Goal: Book appointment/travel/reservation

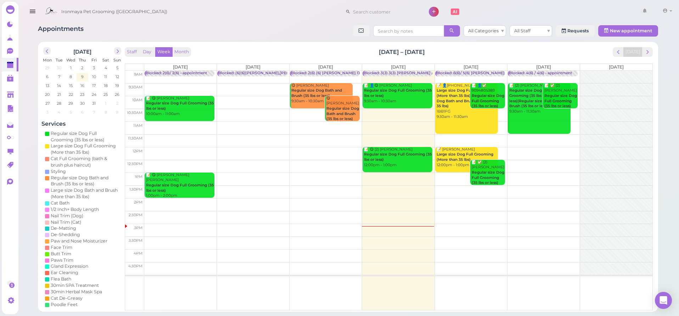
click at [452, 176] on td at bounding box center [398, 178] width 509 height 13
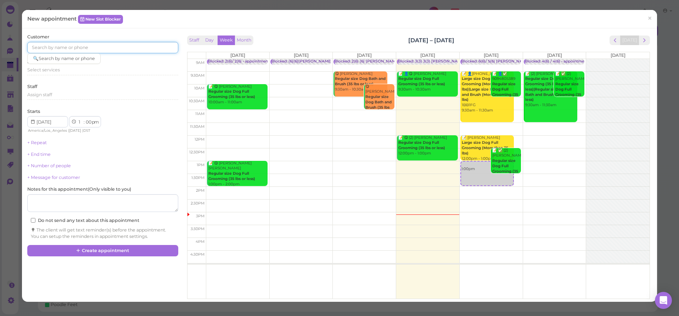
click at [85, 50] on input at bounding box center [102, 47] width 151 height 11
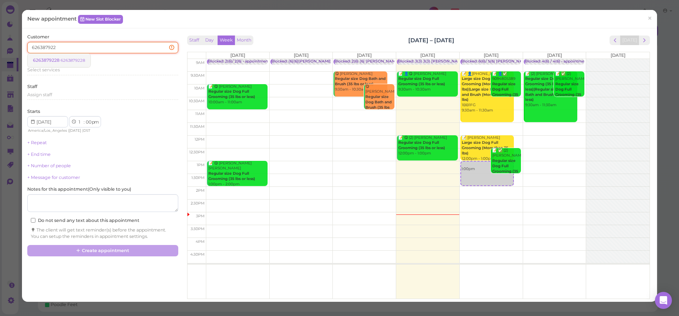
type input "626387922"
click at [78, 62] on small "6263879228" at bounding box center [73, 60] width 24 height 5
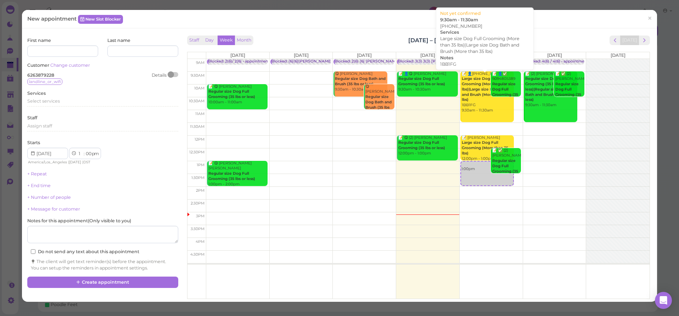
drag, startPoint x: 482, startPoint y: 183, endPoint x: 501, endPoint y: 115, distance: 70.4
click at [501, 59] on div "Blocked: 6(6)/ 5(6) Ida Lulu Isaac SAM • appointment 📝 👤(2) 8182996277 Large si…" at bounding box center [490, 59] width 61 height 0
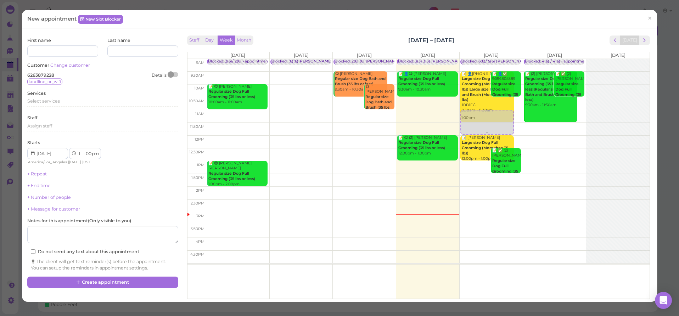
drag, startPoint x: 473, startPoint y: 178, endPoint x: 502, endPoint y: 122, distance: 63.1
click at [502, 59] on div "1:00pm Blocked: 6(6)/ 5(6) Ida Lulu Isaac SAM • appointment 📝 👤(2) 8182996277 L…" at bounding box center [491, 59] width 63 height 0
select select "11"
select select "am"
click at [648, 18] on link "×" at bounding box center [649, 18] width 13 height 17
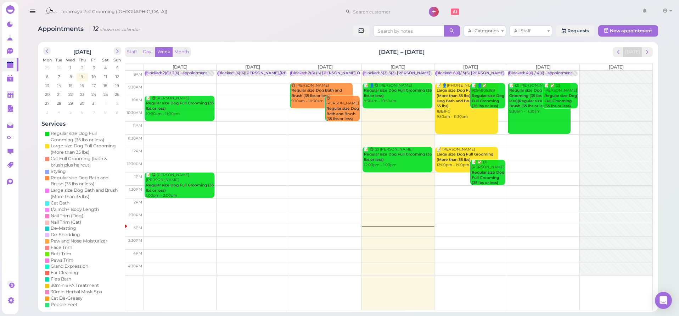
click at [502, 125] on td at bounding box center [398, 127] width 509 height 13
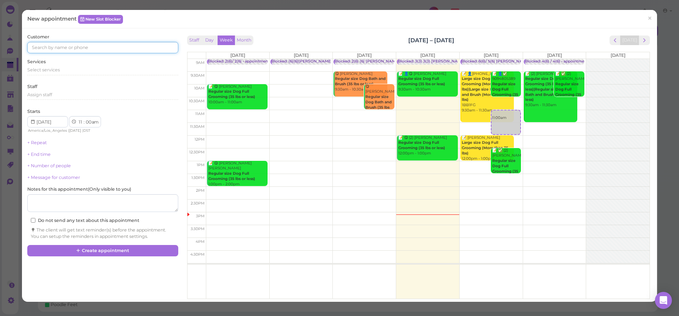
click at [88, 49] on input at bounding box center [102, 47] width 151 height 11
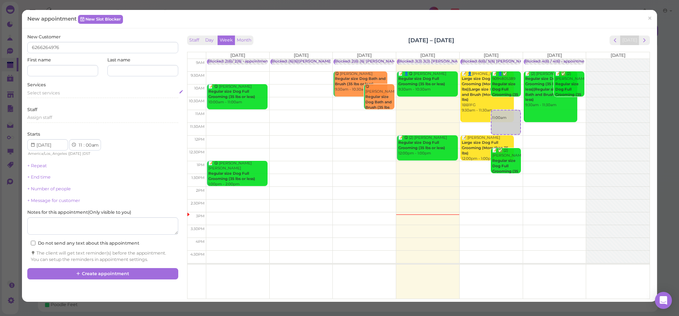
click at [57, 92] on span "Select services" at bounding box center [43, 92] width 33 height 5
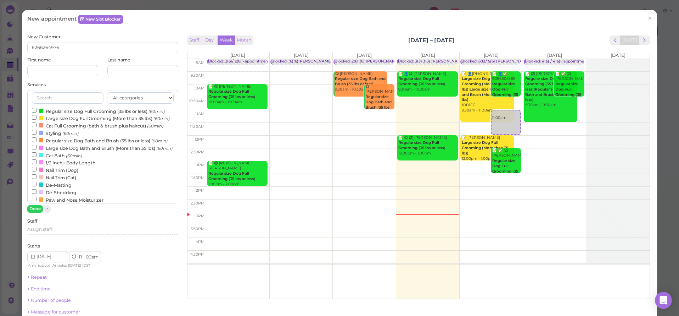
click at [65, 112] on label "Regular size Dog Full Grooming (35 lbs or less) (60min)" at bounding box center [98, 110] width 133 height 7
click at [37, 112] on input "Regular size Dog Full Grooming (35 lbs or less) (60min)" at bounding box center [34, 110] width 5 height 5
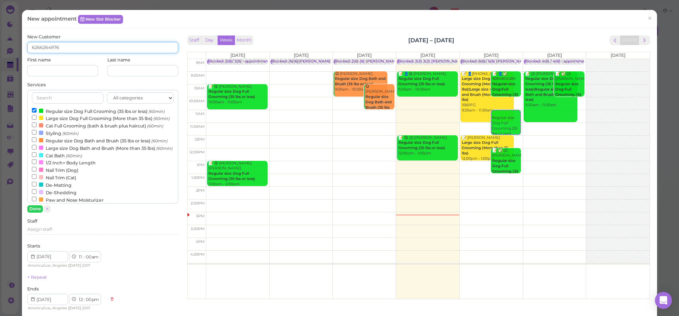
drag, startPoint x: 65, startPoint y: 52, endPoint x: 65, endPoint y: 48, distance: 4.3
click at [65, 51] on input "6266264976" at bounding box center [102, 47] width 151 height 11
click at [65, 48] on input "6266264976" at bounding box center [102, 47] width 151 height 11
drag, startPoint x: 65, startPoint y: 48, endPoint x: 38, endPoint y: 43, distance: 27.6
click at [38, 43] on input "6266264976" at bounding box center [102, 47] width 151 height 11
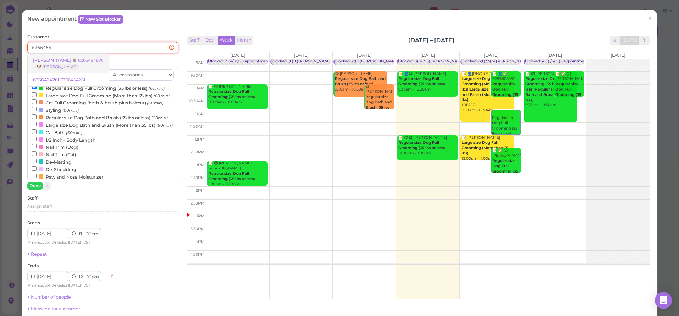
type input "6266464"
click at [78, 62] on small "6266464976" at bounding box center [91, 60] width 26 height 5
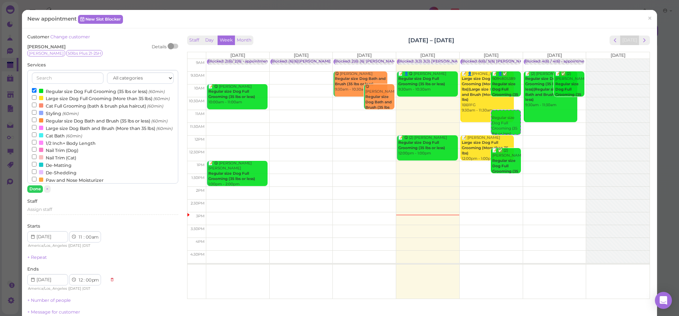
click at [49, 90] on label "Regular size Dog Full Grooming (35 lbs or less) (60min)" at bounding box center [98, 90] width 133 height 7
click at [37, 90] on input "Regular size Dog Full Grooming (35 lbs or less) (60min)" at bounding box center [34, 90] width 5 height 5
click at [48, 96] on label "Large size Dog Full Grooming (More than 35 lbs) (60min)" at bounding box center [101, 97] width 138 height 7
click at [37, 96] on input "Large size Dog Full Grooming (More than 35 lbs) (60min)" at bounding box center [34, 97] width 5 height 5
click at [37, 190] on button "Done" at bounding box center [35, 188] width 16 height 7
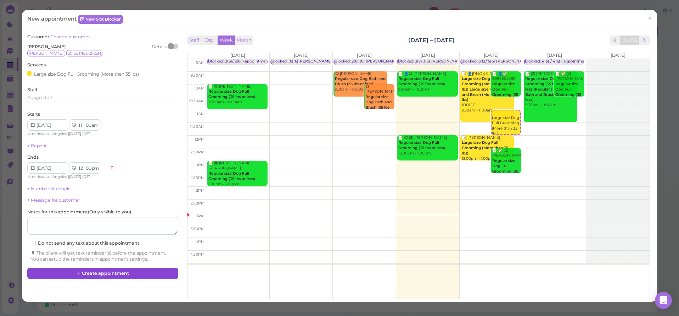
click at [101, 267] on button "Create appointment" at bounding box center [102, 272] width 151 height 11
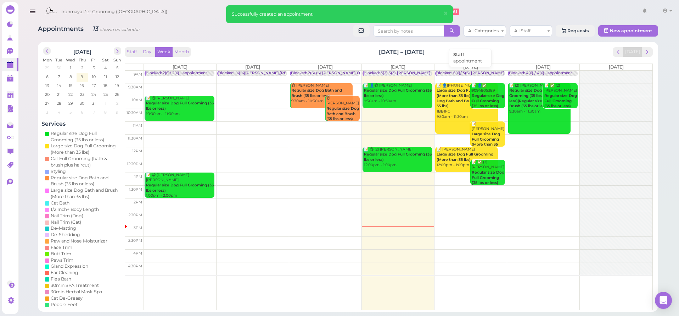
click at [476, 71] on div "Blocked: 6(6)/ 5(6) Ida Lulu Isaac SAM • appointment" at bounding box center [506, 73] width 140 height 5
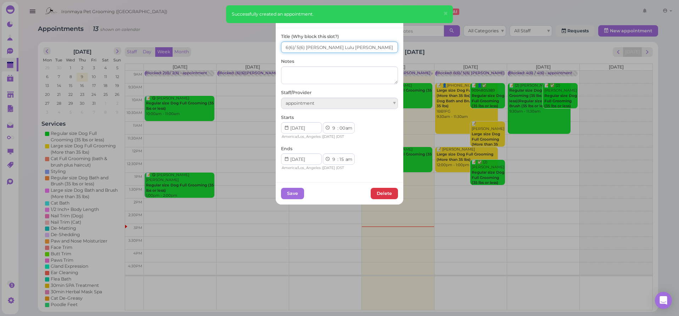
click at [295, 46] on input "6(6)/ 5(6) Ida Lulu Isaac SAM" at bounding box center [339, 46] width 117 height 11
click at [281, 45] on input "6(6)/ 6(6) Ida Lulu Isaac SAM" at bounding box center [339, 46] width 117 height 11
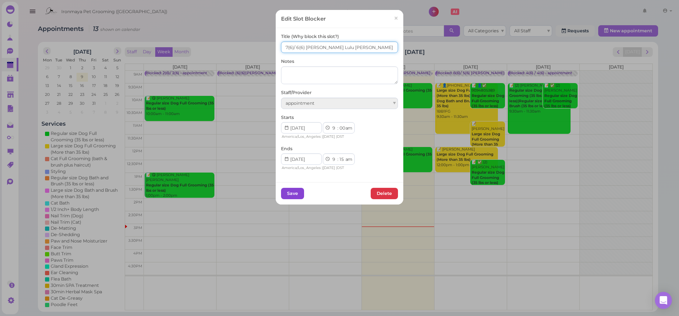
type input "7(6)/ 6(6) Ida Lulu Isaac SAM"
click at [288, 190] on button "Save" at bounding box center [292, 193] width 23 height 11
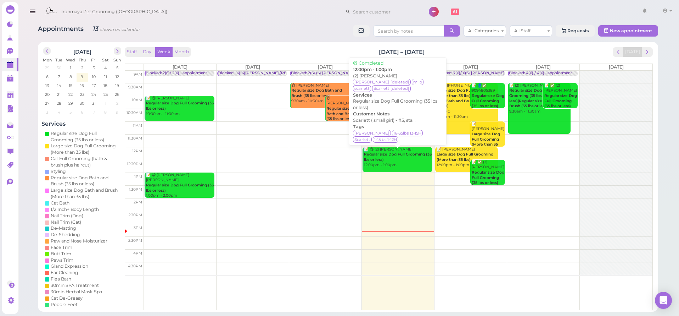
click at [407, 160] on div "📝 😋 (2) Gabriel Padilla Regular size Dog Full Grooming (35 lbs or less) 12:00pm…" at bounding box center [398, 157] width 69 height 21
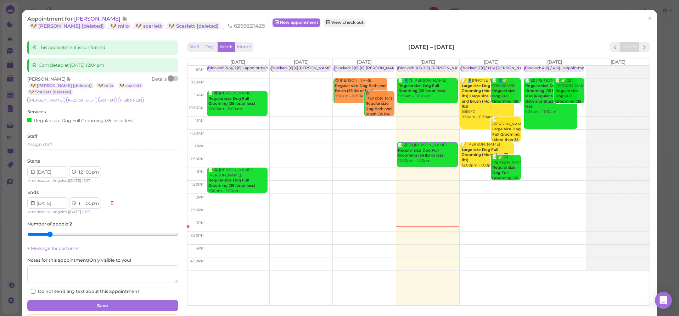
click at [84, 18] on span "[PERSON_NAME]" at bounding box center [98, 18] width 48 height 7
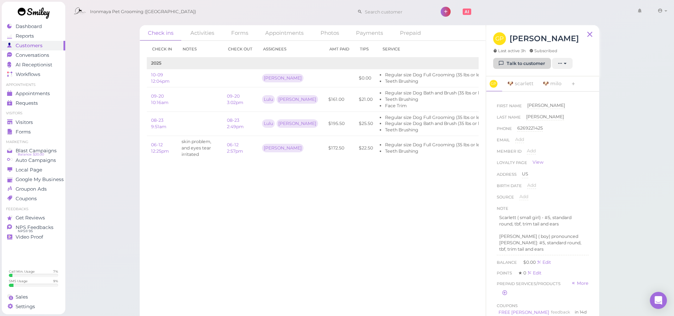
click at [534, 62] on link "Talk to customer" at bounding box center [522, 63] width 58 height 11
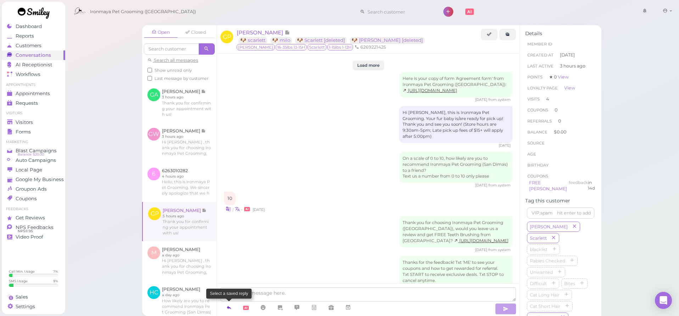
scroll to position [1161, 0]
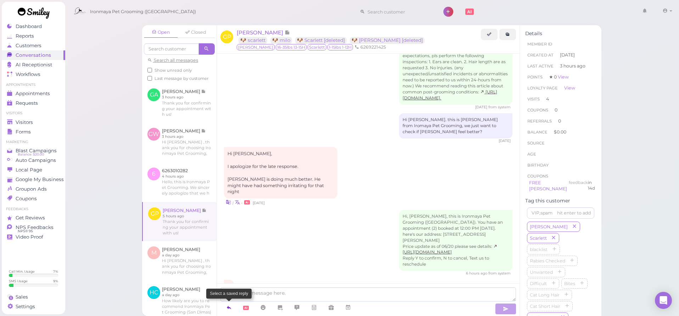
click at [231, 305] on icon at bounding box center [229, 306] width 6 height 7
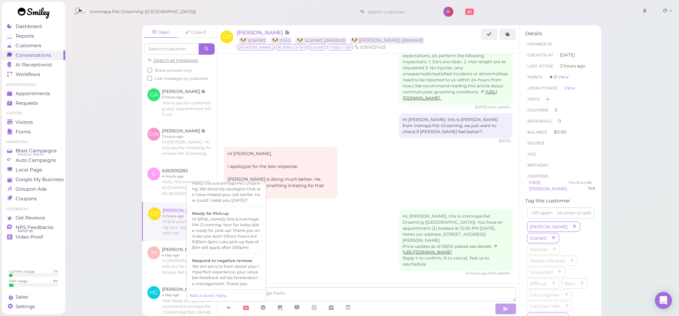
scroll to position [201, 0]
click at [246, 240] on div "Hi {{first_name}}, this is Ironmaya Pet Grooming. Your fur baby is/are ready fo…" at bounding box center [226, 223] width 68 height 34
type textarea "Hi {{first_name}}, this is Ironmaya Pet Grooming. Your fur baby is/are ready fo…"
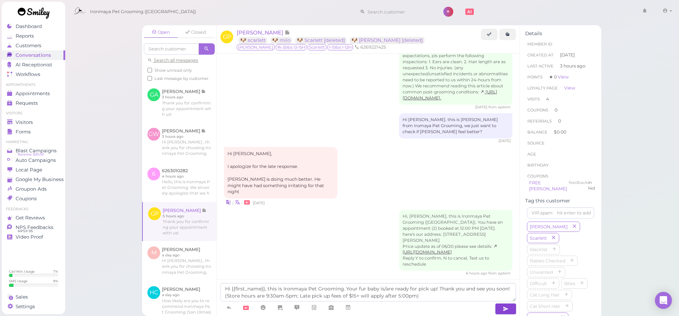
click at [503, 309] on icon "button" at bounding box center [506, 308] width 6 height 7
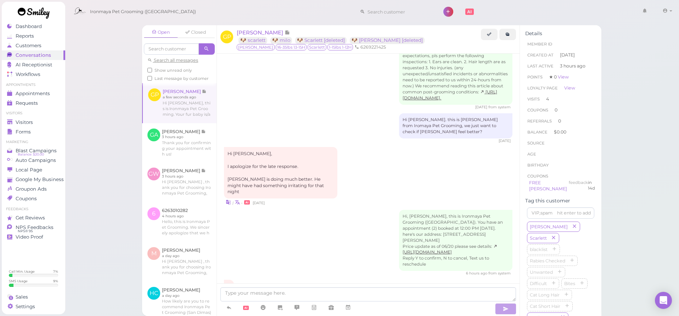
scroll to position [1194, 0]
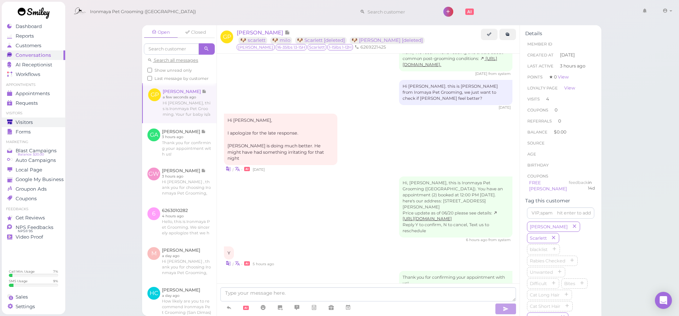
click at [29, 121] on span "Visitors" at bounding box center [24, 122] width 17 height 6
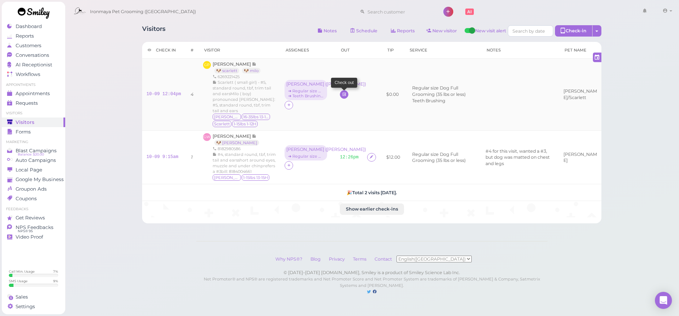
click at [342, 91] on icon at bounding box center [344, 93] width 5 height 5
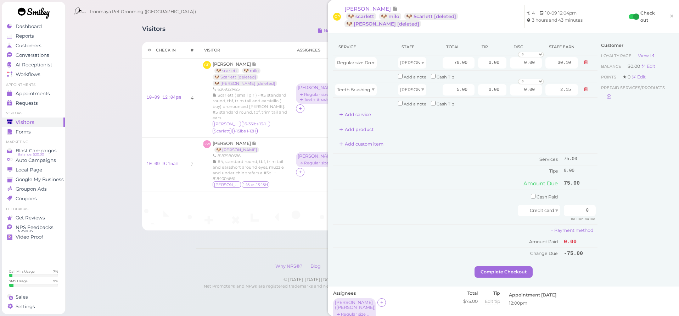
click at [584, 90] on icon at bounding box center [586, 89] width 4 height 5
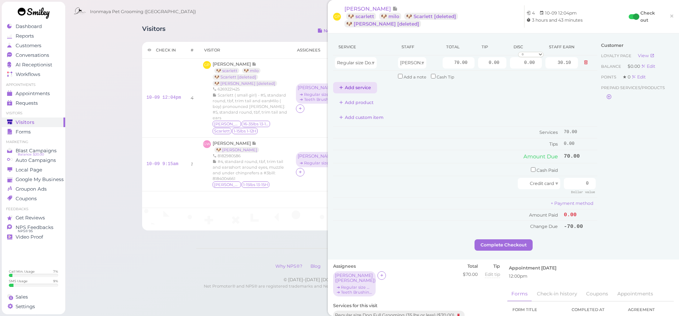
click at [360, 82] on button "Add service" at bounding box center [355, 87] width 44 height 11
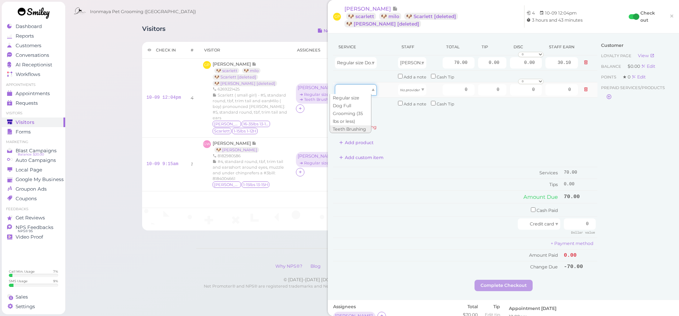
click at [365, 90] on div at bounding box center [356, 89] width 42 height 11
type input "70.00"
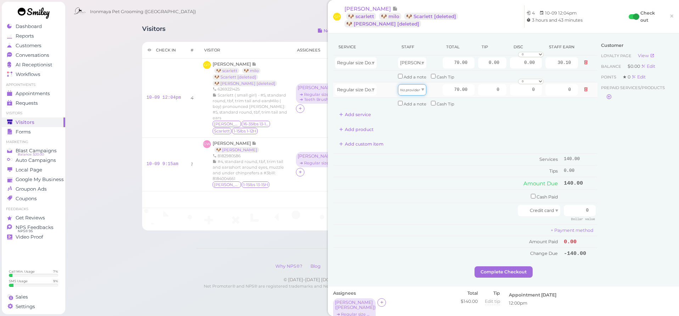
click at [407, 92] on div "No provider" at bounding box center [412, 89] width 28 height 11
type input "30.10"
click at [446, 88] on input "70.00" at bounding box center [459, 89] width 32 height 11
type input "0"
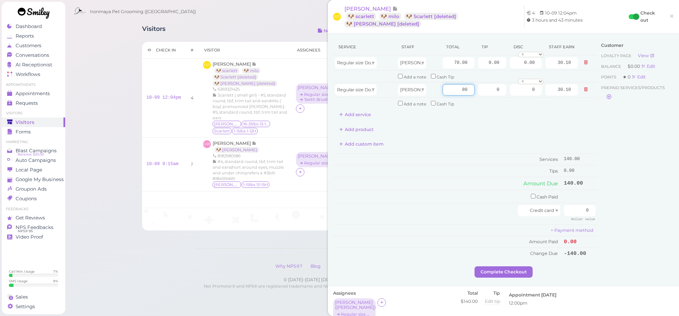
type input "80"
type input "34.40"
click at [550, 124] on div "Add product" at bounding box center [465, 129] width 264 height 11
click at [483, 62] on input "0.00" at bounding box center [492, 62] width 28 height 11
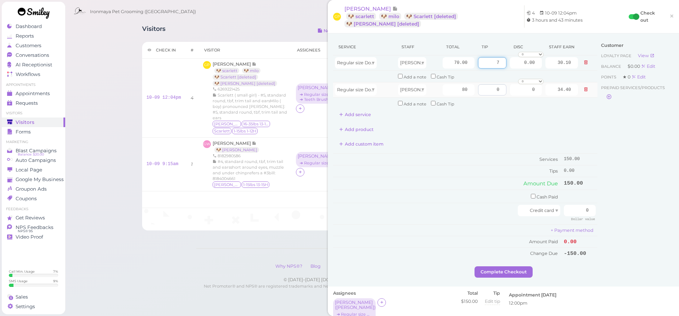
type input "7"
click at [490, 86] on input "0" at bounding box center [492, 89] width 28 height 11
type input "8"
drag, startPoint x: 631, startPoint y: 160, endPoint x: 629, endPoint y: 169, distance: 9.4
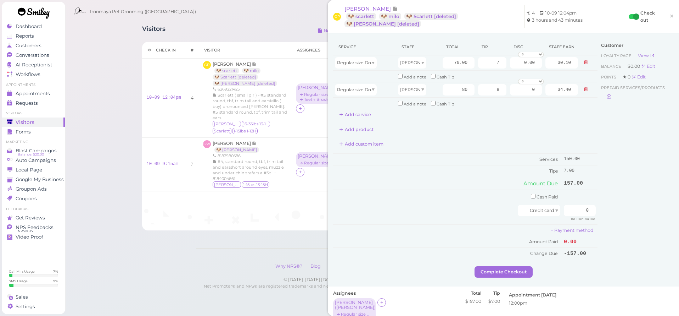
click at [631, 160] on div "Customer Loyalty page View Balance $0.00 Edit Points ★ 0 Edit Prepaid services/…" at bounding box center [636, 152] width 76 height 227
click at [577, 208] on input "0" at bounding box center [580, 210] width 32 height 11
click at [577, 207] on input "0" at bounding box center [580, 210] width 32 height 11
type input "165"
click at [617, 220] on div "Customer Loyalty page View Balance $0.00 Edit Points ★ 0 Edit Prepaid services/…" at bounding box center [636, 152] width 76 height 227
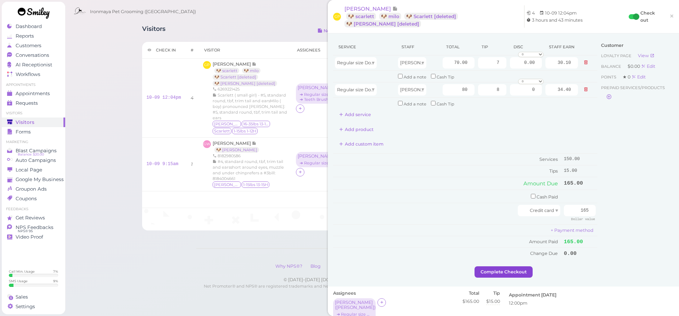
click at [527, 266] on button "Complete Checkout" at bounding box center [504, 271] width 58 height 11
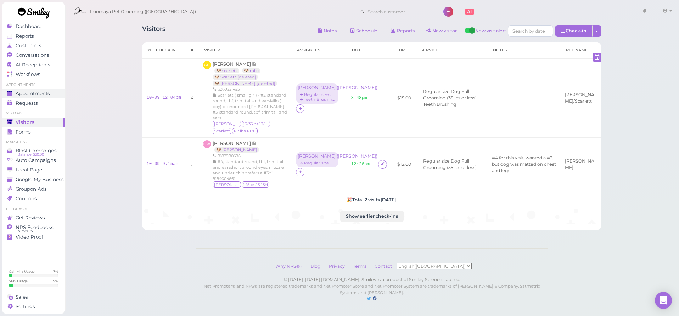
click at [20, 95] on span "Appointments" at bounding box center [33, 93] width 34 height 6
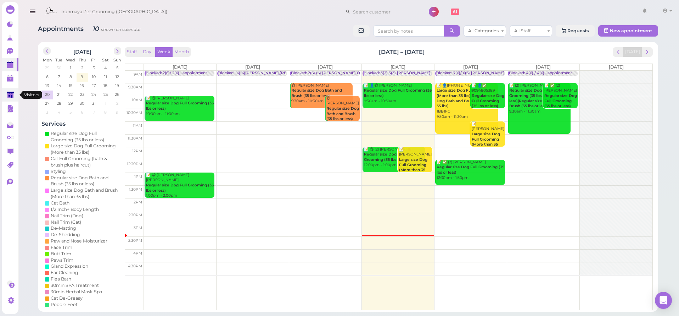
click at [12, 95] on icon at bounding box center [10, 94] width 7 height 5
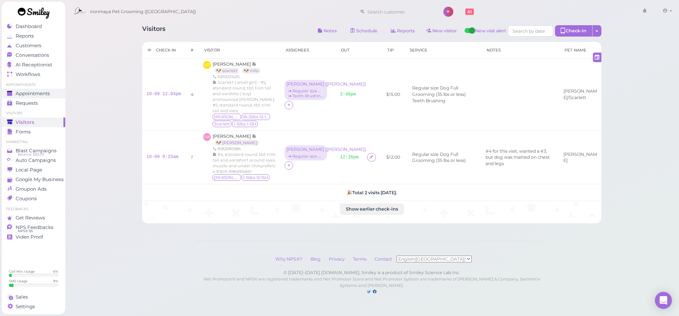
click at [37, 89] on link "Appointments" at bounding box center [33, 94] width 63 height 10
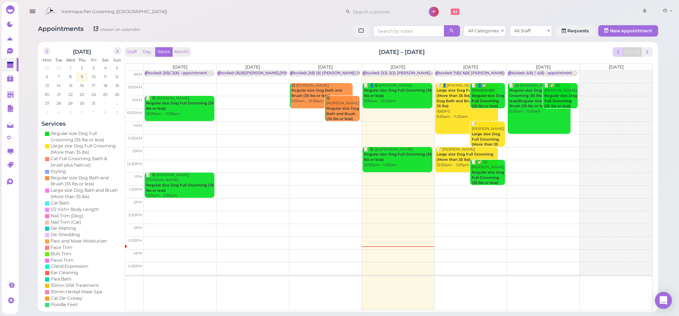
click at [618, 54] on span "prev" at bounding box center [618, 52] width 7 height 7
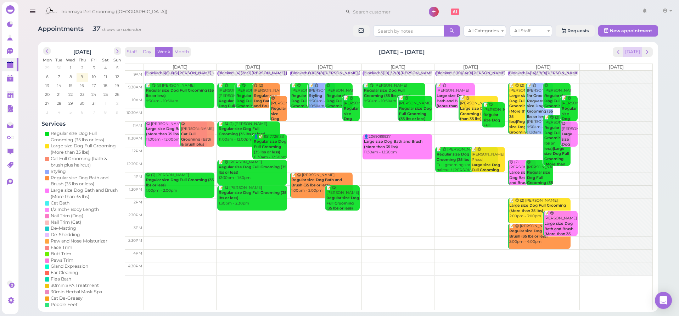
click at [632, 52] on button "[DATE]" at bounding box center [632, 52] width 19 height 10
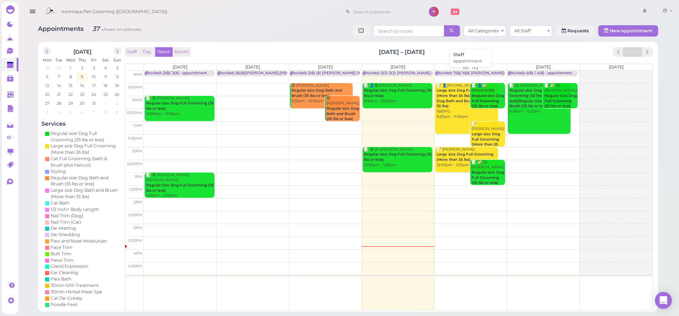
click at [455, 74] on div "Blocked: 7(6)/ 6(6) Ida Lulu Isaac SAM • appointment" at bounding box center [506, 73] width 140 height 5
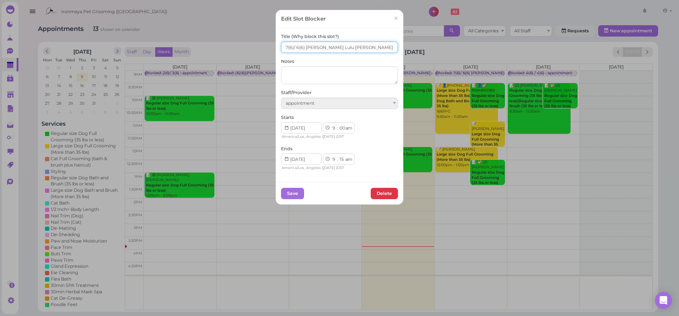
click at [287, 48] on input "7(6)/ 6(6) Ida Lulu Isaac SAM" at bounding box center [339, 46] width 117 height 11
type input "7(10)/ 6(6) Ida Lulu Isaac SAM"
click at [297, 193] on button "Save" at bounding box center [292, 193] width 23 height 11
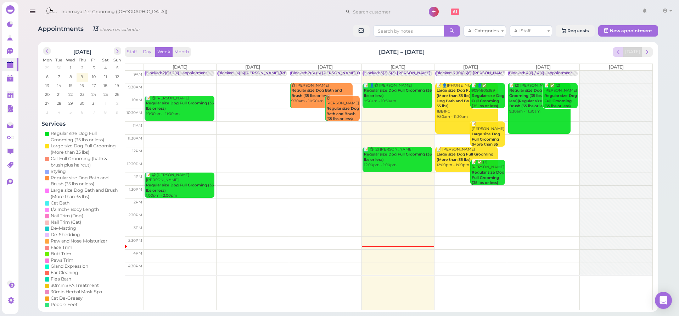
click at [620, 50] on span "prev" at bounding box center [618, 52] width 7 height 7
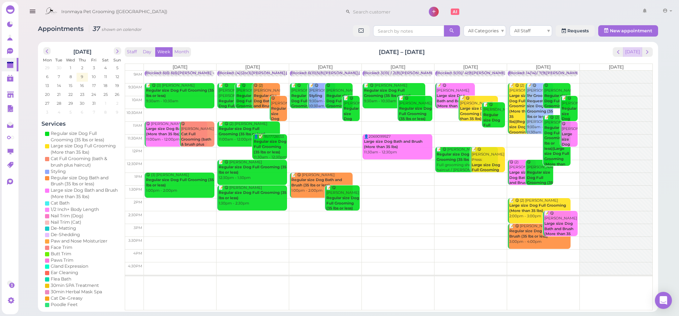
click at [633, 51] on button "[DATE]" at bounding box center [632, 52] width 19 height 10
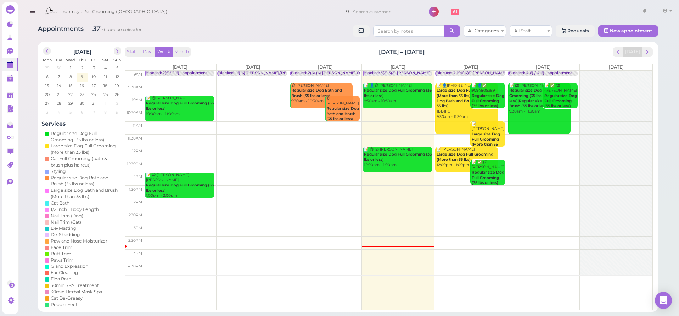
click at [484, 71] on div "Blocked: 7(10)/ 6(6) Ida Lulu Isaac SAM • appointment" at bounding box center [507, 73] width 142 height 5
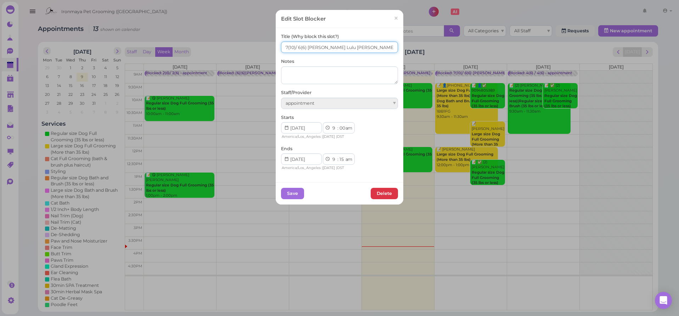
click at [301, 49] on input "7(10)/ 6(6) Ida Lulu Isaac SAM" at bounding box center [339, 46] width 117 height 11
type input "7(10)/ 6(9) Ida Lulu Isaac SAM"
click at [289, 193] on button "Save" at bounding box center [292, 193] width 23 height 11
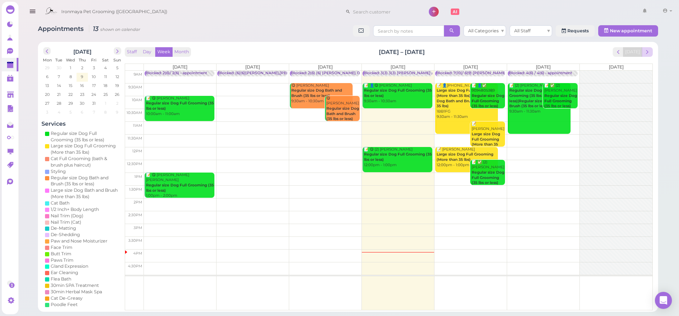
click at [647, 51] on span "next" at bounding box center [647, 52] width 7 height 7
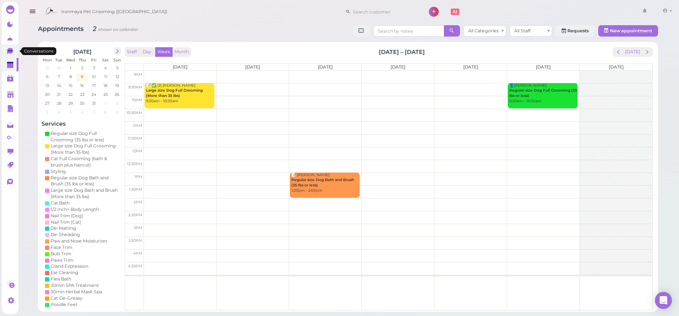
click at [11, 48] on icon at bounding box center [10, 51] width 7 height 7
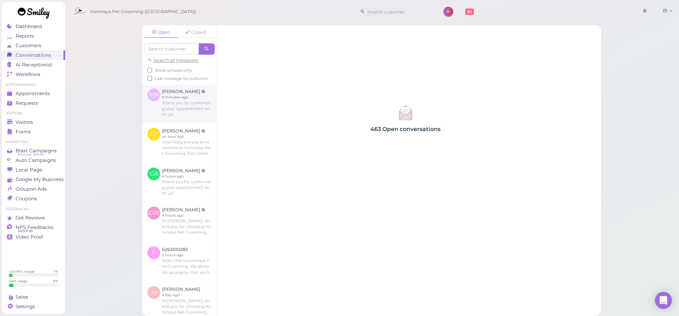
click at [181, 118] on link at bounding box center [179, 102] width 74 height 39
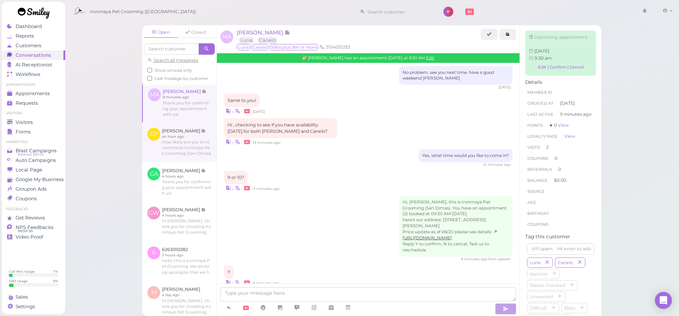
click at [188, 145] on link at bounding box center [179, 142] width 74 height 40
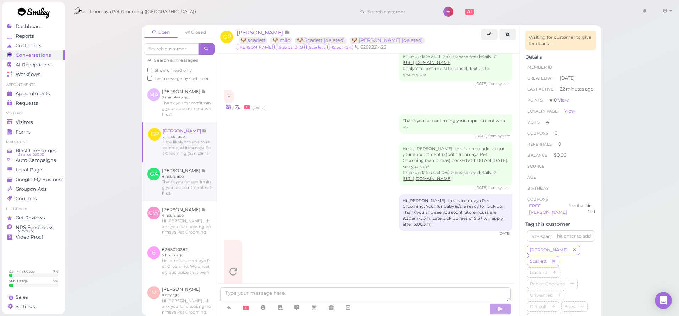
scroll to position [1155, 0]
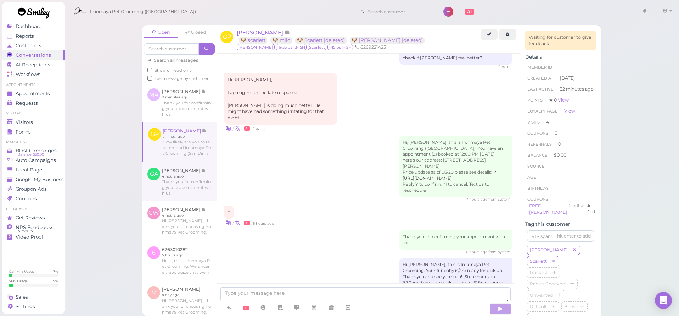
click at [180, 181] on link at bounding box center [179, 181] width 74 height 39
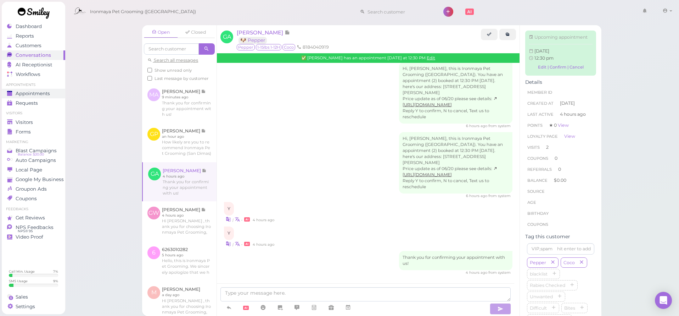
scroll to position [853, 0]
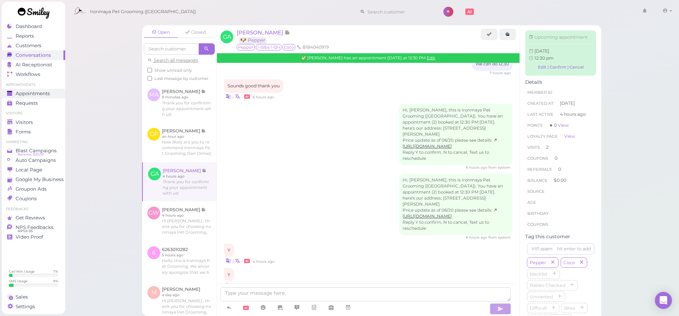
click at [51, 95] on div "Appointments" at bounding box center [32, 93] width 51 height 6
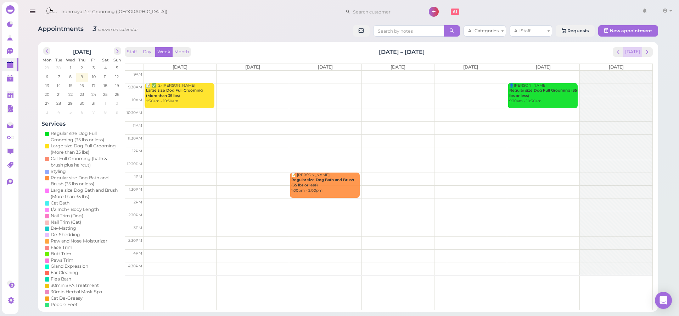
click at [632, 50] on button "[DATE]" at bounding box center [632, 52] width 19 height 10
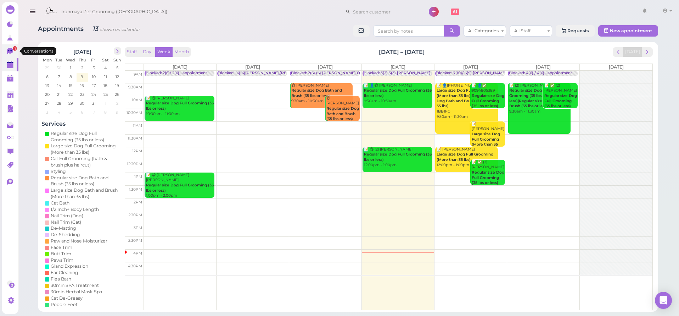
click at [15, 50] on span "1" at bounding box center [15, 48] width 4 height 5
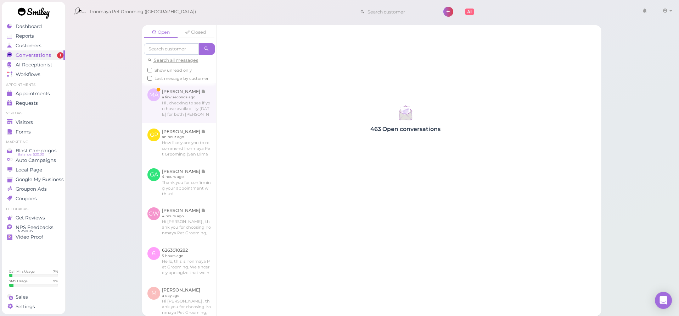
click at [188, 114] on link at bounding box center [179, 103] width 74 height 40
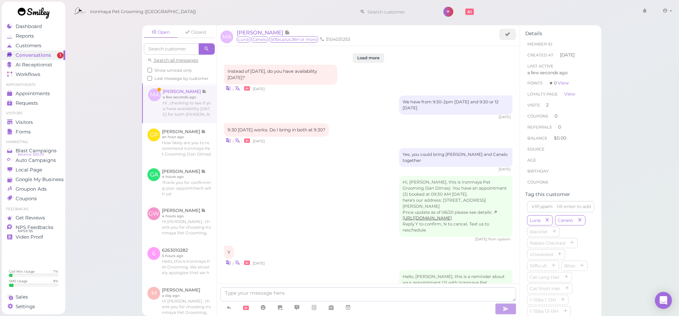
scroll to position [802, 0]
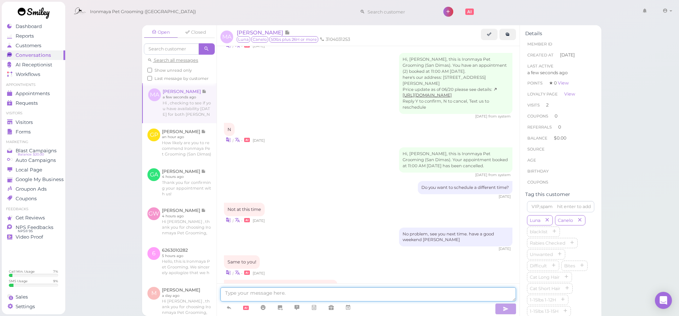
click at [345, 295] on textarea at bounding box center [368, 294] width 296 height 14
type textarea "Yes, what time would you like to come in?"
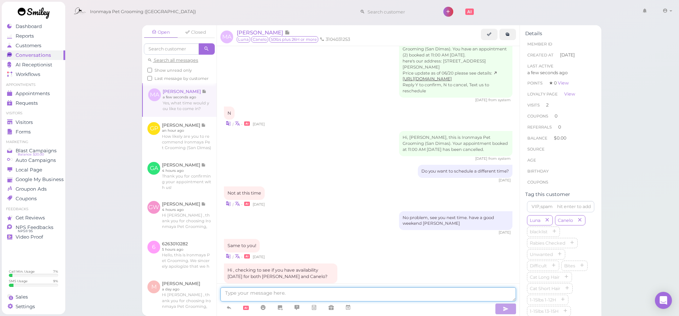
scroll to position [847, 0]
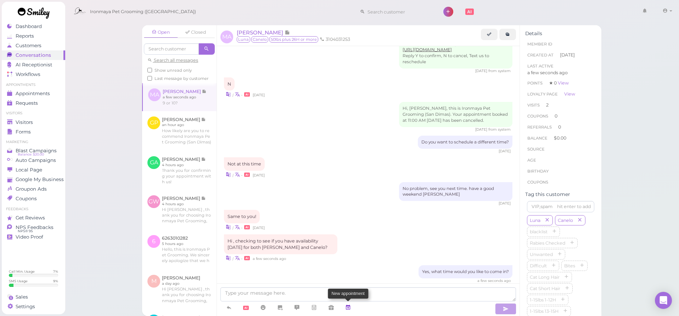
click at [344, 306] on link at bounding box center [348, 307] width 17 height 12
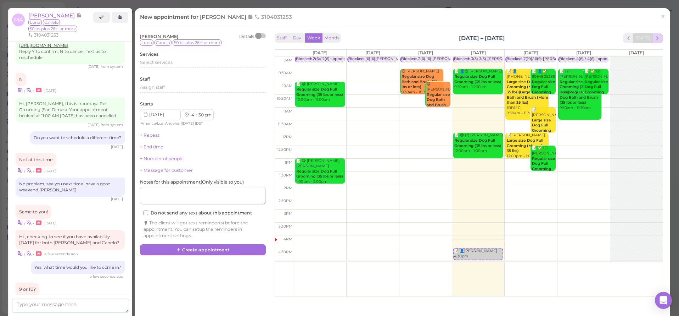
click at [655, 40] on span "next" at bounding box center [657, 38] width 7 height 7
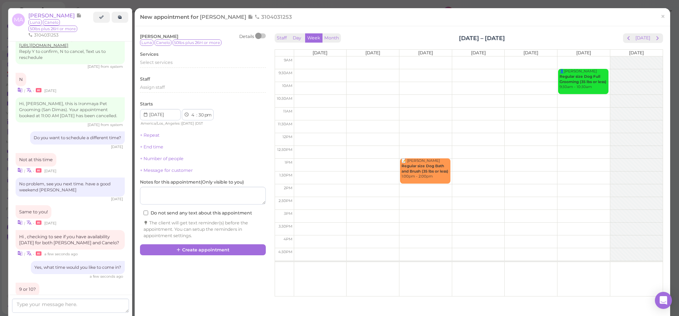
click at [304, 77] on td at bounding box center [478, 75] width 369 height 13
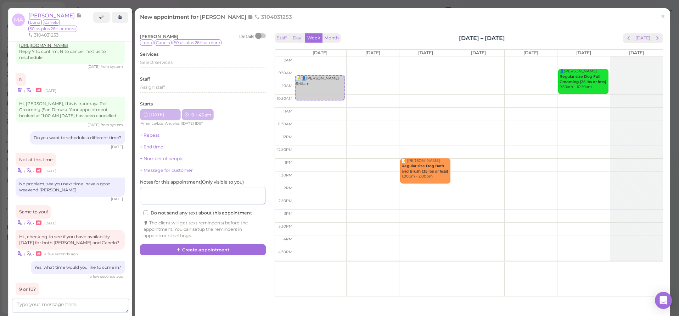
type input "2025-10-13"
select select "9"
select select "45"
select select "am"
click at [301, 71] on td at bounding box center [478, 75] width 369 height 13
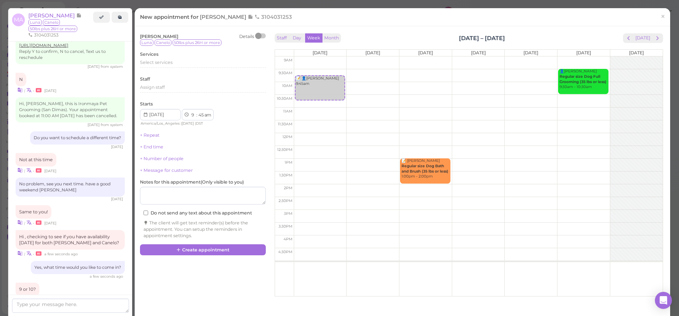
select select "30"
click at [178, 66] on div "Select services" at bounding box center [203, 63] width 126 height 9
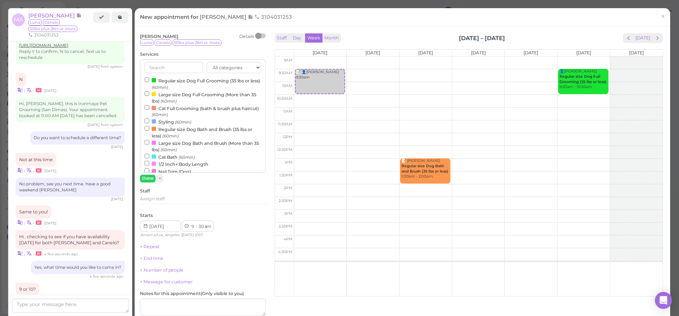
click at [173, 95] on label "Large size Dog Full Grooming (More than 35 lbs) (60min)" at bounding box center [203, 97] width 117 height 14
click at [149, 95] on input "Large size Dog Full Grooming (More than 35 lbs) (60min)" at bounding box center [147, 93] width 5 height 5
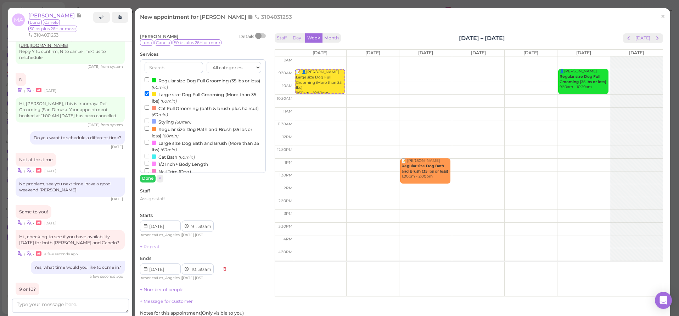
click at [151, 173] on div "All categories Full Grooming Bath & Brush Add-ons Special Requests Ironmaya Mer…" at bounding box center [203, 120] width 126 height 123
click at [151, 174] on button "Done" at bounding box center [148, 177] width 16 height 7
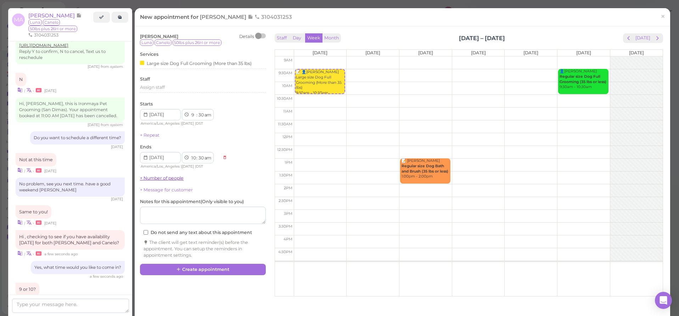
click at [156, 175] on link "+ Number of people" at bounding box center [162, 177] width 44 height 5
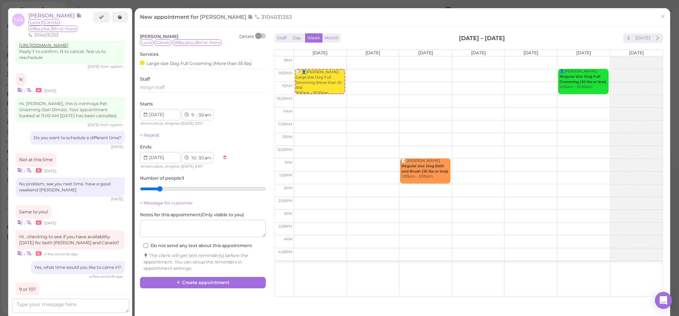
type input "2"
click at [159, 186] on input "range" at bounding box center [203, 188] width 126 height 11
click at [192, 278] on button "Create appointment" at bounding box center [203, 282] width 126 height 11
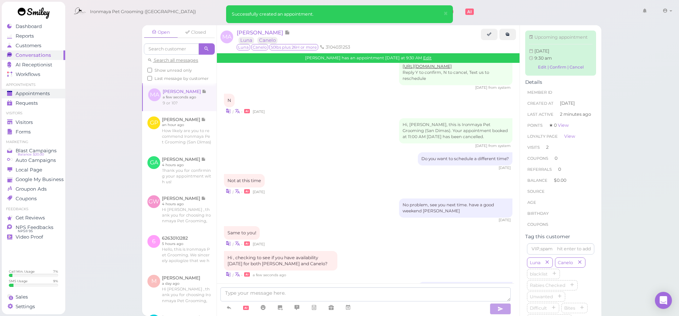
click at [29, 92] on span "Appointments" at bounding box center [33, 93] width 34 height 6
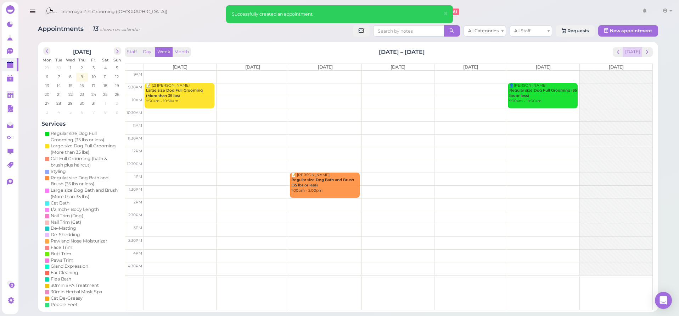
click at [636, 54] on button "[DATE]" at bounding box center [632, 52] width 19 height 10
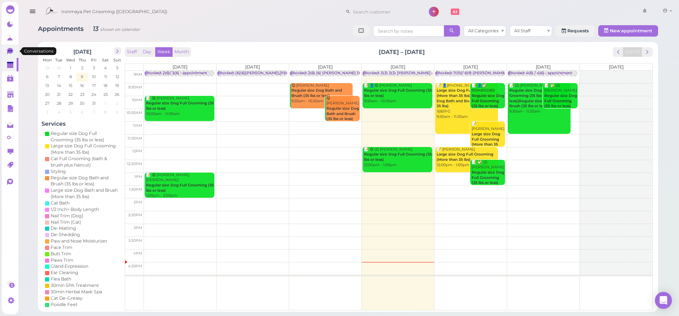
click at [6, 53] on link "0" at bounding box center [10, 50] width 17 height 13
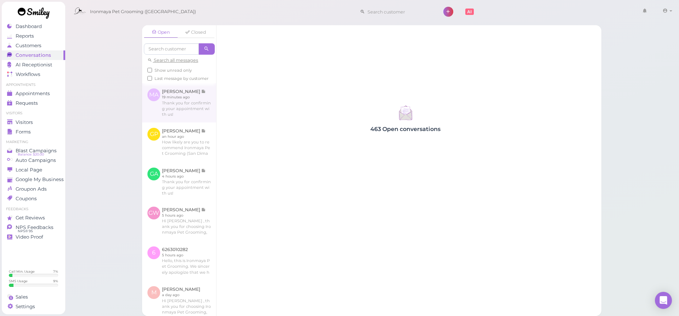
click at [174, 115] on link at bounding box center [179, 102] width 74 height 39
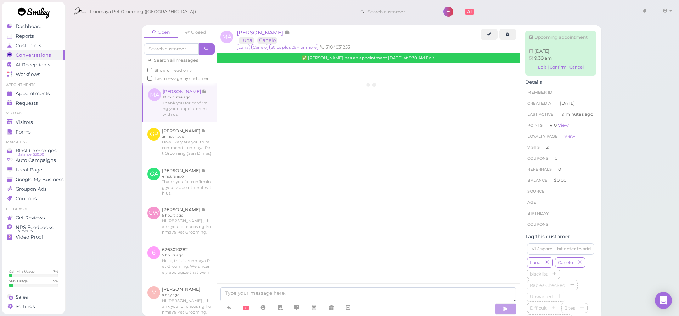
scroll to position [799, 0]
